Goal: Learn about a topic

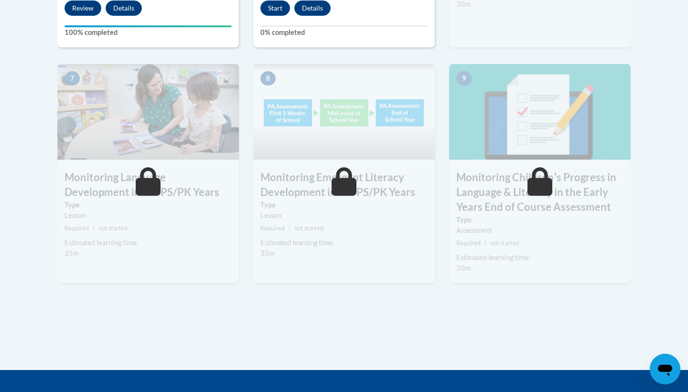
scroll to position [608, 0]
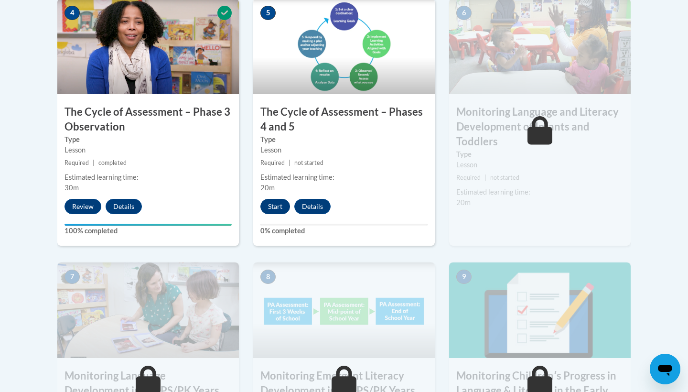
click at [273, 199] on button "Start" at bounding box center [275, 206] width 30 height 15
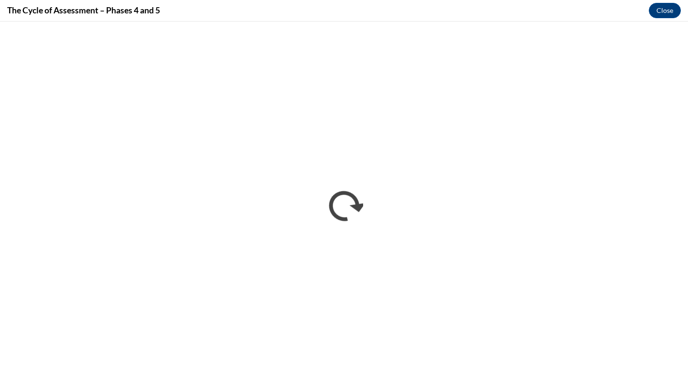
scroll to position [0, 0]
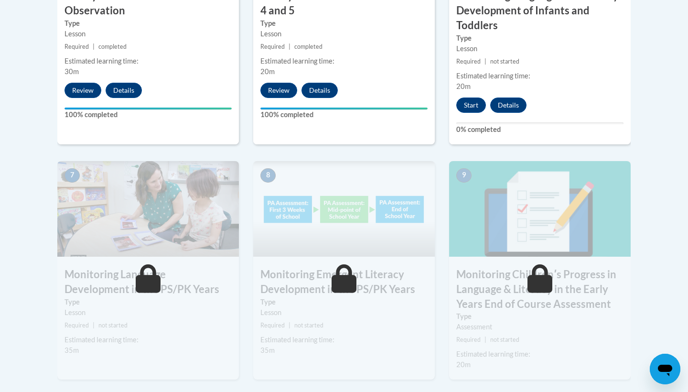
scroll to position [663, 0]
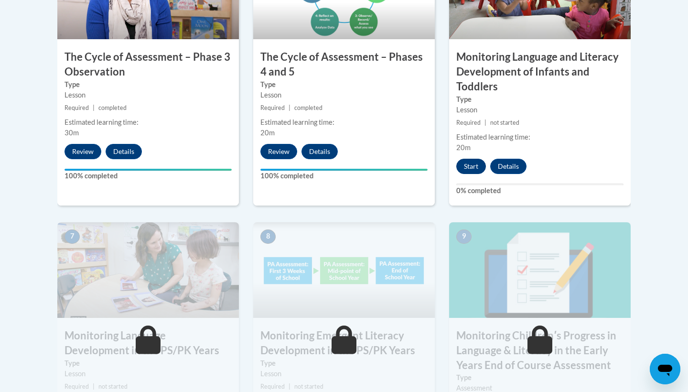
click at [476, 165] on button "Start" at bounding box center [471, 166] width 30 height 15
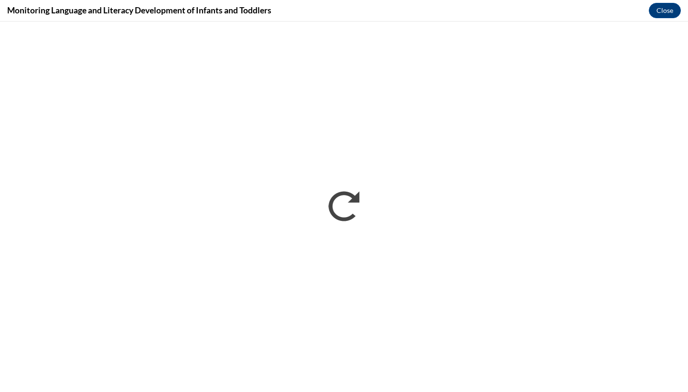
scroll to position [0, 0]
